Goal: Find specific page/section: Find specific page/section

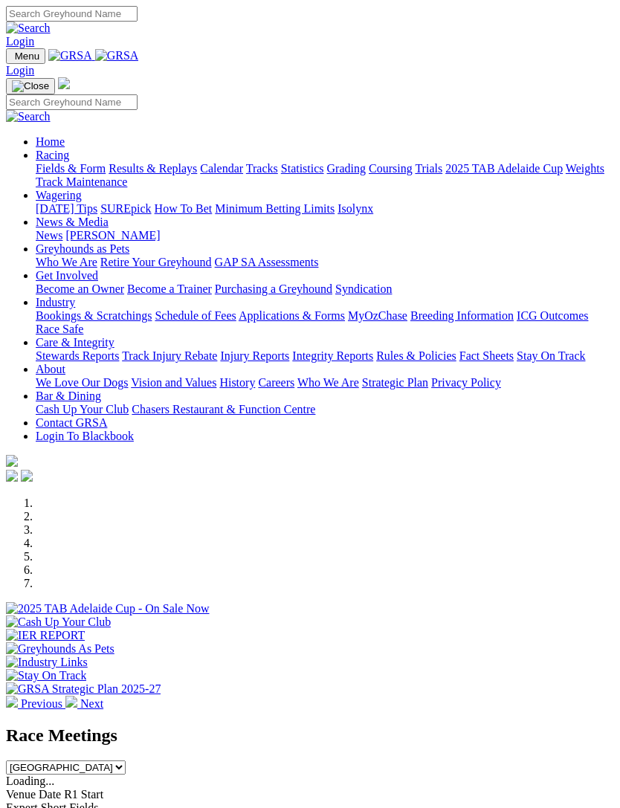
click at [12, 59] on img "Toggle navigation" at bounding box center [12, 59] width 0 height 0
click at [69, 149] on link "Racing" at bounding box center [52, 155] width 33 height 13
click at [368, 175] on link "Coursing" at bounding box center [390, 168] width 44 height 13
